Goal: Check status: Check status

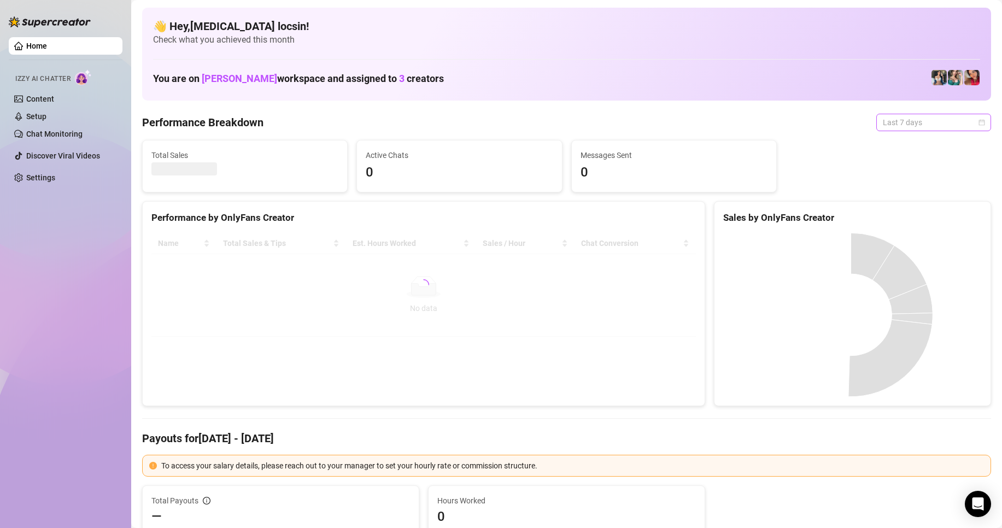
click at [896, 124] on span "Last 7 days" at bounding box center [934, 122] width 102 height 16
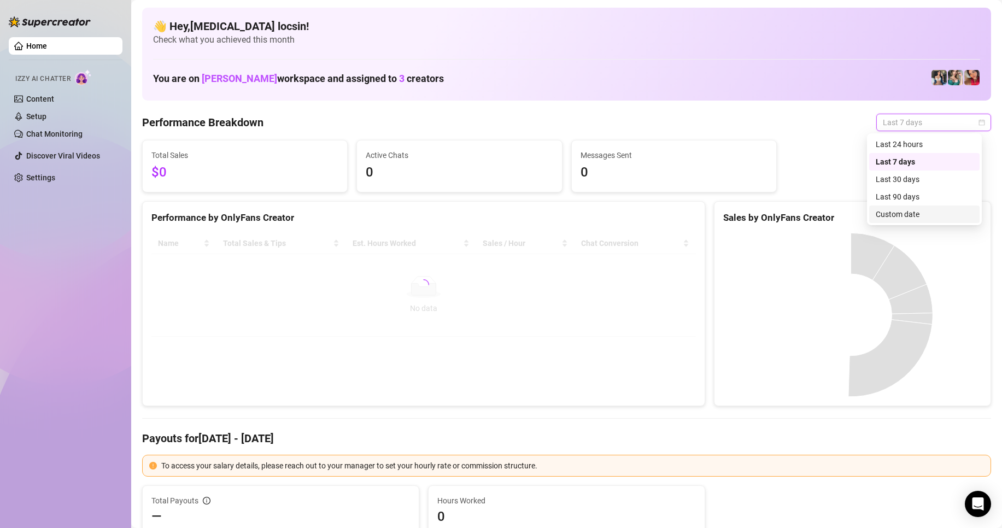
click at [905, 219] on div "Custom date" at bounding box center [924, 214] width 97 height 12
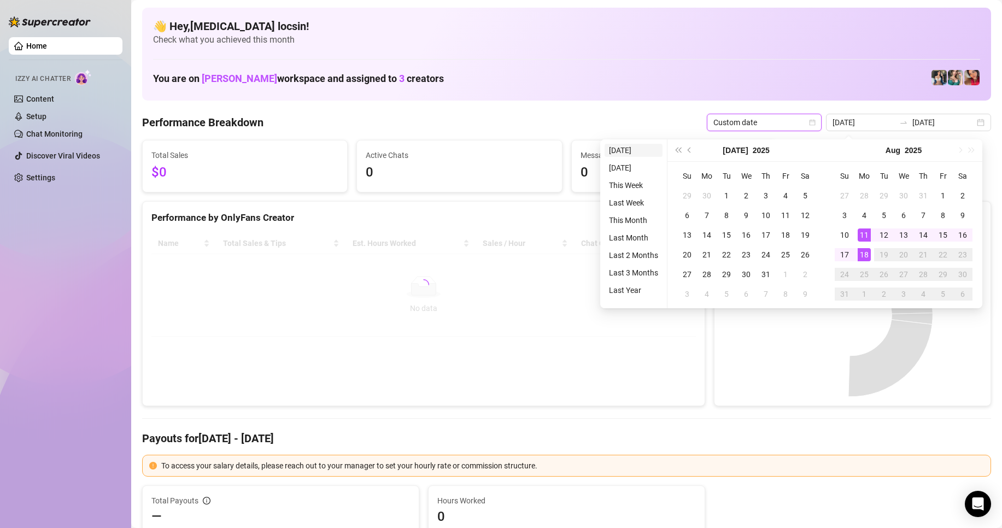
type input "[DATE]"
click at [641, 153] on li "[DATE]" at bounding box center [634, 150] width 58 height 13
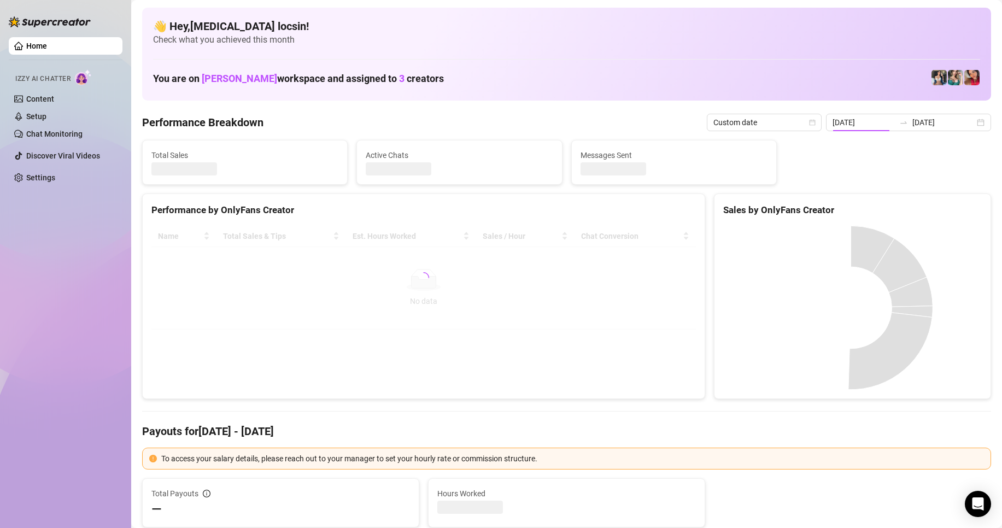
type input "2025-08-18"
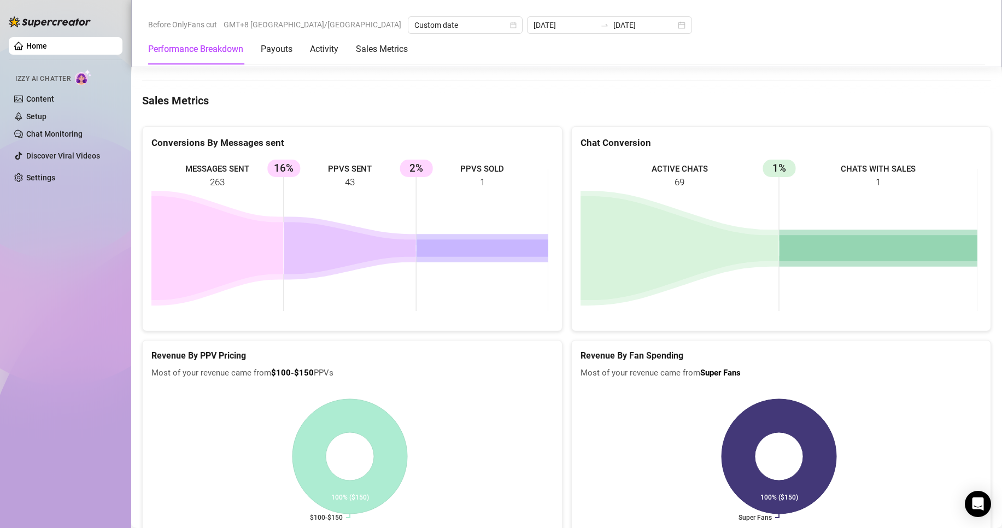
scroll to position [1367, 0]
